Goal: Transaction & Acquisition: Purchase product/service

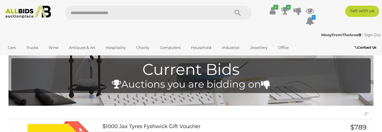
click at [288, 14] on icon at bounding box center [285, 11] width 8 height 10
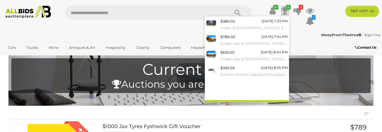
scroll to position [22, 0]
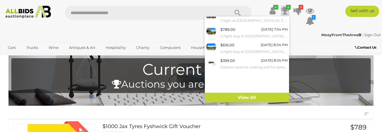
click at [251, 96] on link "View All" at bounding box center [247, 98] width 84 height 10
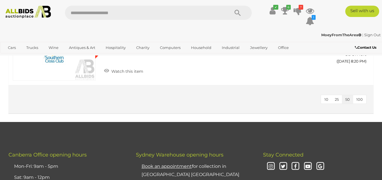
scroll to position [905, 0]
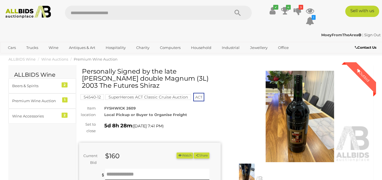
scroll to position [57, 0]
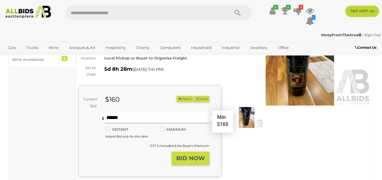
click at [153, 116] on input "text" at bounding box center [157, 117] width 104 height 11
type input "***"
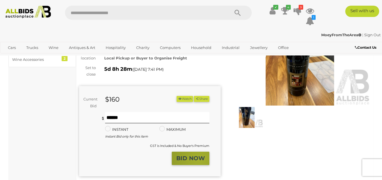
click at [199, 159] on strong "BID NOW" at bounding box center [190, 158] width 29 height 7
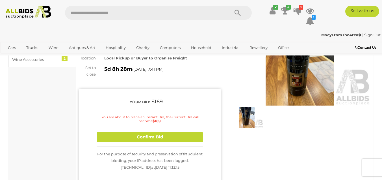
click at [196, 140] on button "Confirm Bid" at bounding box center [150, 137] width 106 height 10
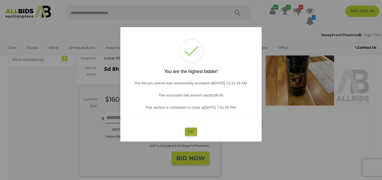
click at [193, 133] on button "OK" at bounding box center [191, 132] width 12 height 8
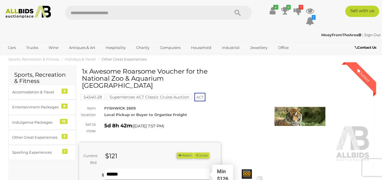
click at [147, 169] on input "text" at bounding box center [157, 174] width 104 height 11
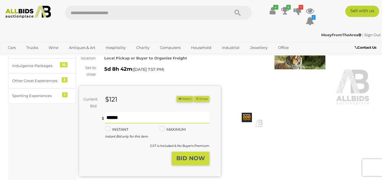
type input "***"
click at [187, 155] on strong "BID NOW" at bounding box center [190, 158] width 29 height 7
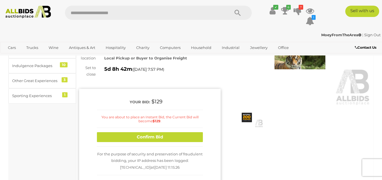
click at [184, 132] on button "Confirm Bid" at bounding box center [150, 137] width 106 height 10
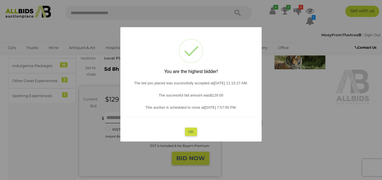
drag, startPoint x: 183, startPoint y: 130, endPoint x: 189, endPoint y: 123, distance: 9.1
click at [183, 130] on div "? ! i You are the highest bidder! The bid you placed was successfully accepted …" at bounding box center [190, 84] width 141 height 114
click at [193, 133] on button "OK" at bounding box center [191, 132] width 12 height 8
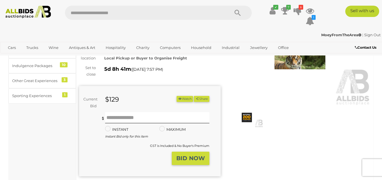
click at [286, 13] on icon at bounding box center [285, 11] width 8 height 10
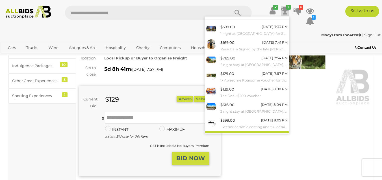
scroll to position [16, 0]
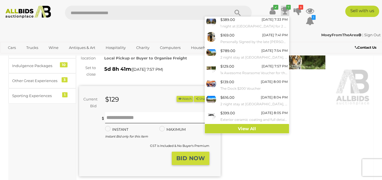
click at [247, 125] on link "View All" at bounding box center [247, 129] width 84 height 10
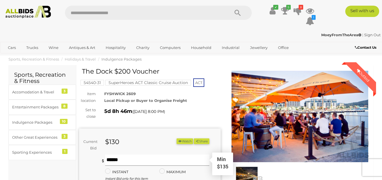
click at [132, 161] on input "text" at bounding box center [157, 159] width 104 height 11
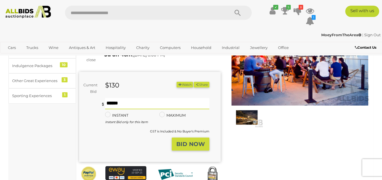
type input "***"
click at [203, 143] on strong "BID NOW" at bounding box center [190, 144] width 29 height 7
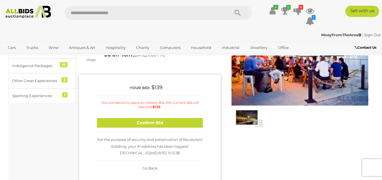
click at [191, 125] on button "Confirm Bid" at bounding box center [150, 123] width 106 height 10
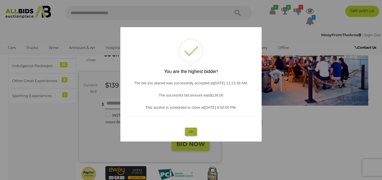
drag, startPoint x: 190, startPoint y: 131, endPoint x: 241, endPoint y: 84, distance: 68.7
click at [190, 131] on button "OK" at bounding box center [191, 132] width 12 height 8
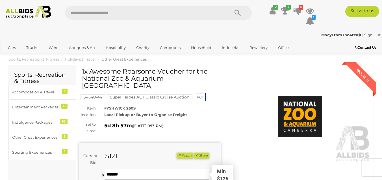
click at [142, 169] on input "text" at bounding box center [157, 174] width 104 height 11
type input "**"
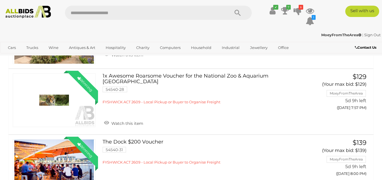
scroll to position [396, 0]
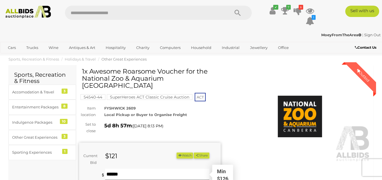
click at [134, 169] on input "text" at bounding box center [157, 174] width 104 height 11
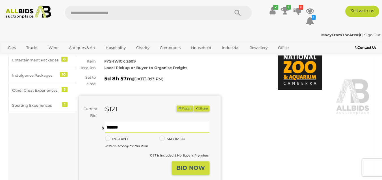
scroll to position [57, 0]
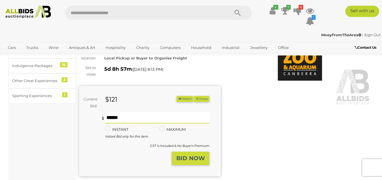
type input "***"
click at [189, 155] on strong "BID NOW" at bounding box center [190, 158] width 29 height 7
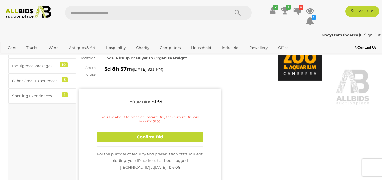
click at [186, 132] on button "Confirm Bid" at bounding box center [150, 137] width 106 height 10
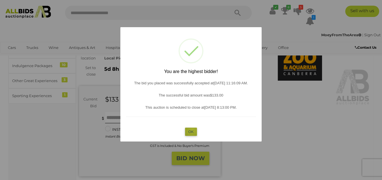
click at [192, 130] on button "OK" at bounding box center [191, 132] width 12 height 8
